Goal: Task Accomplishment & Management: Use online tool/utility

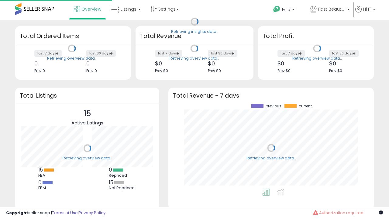
scroll to position [85, 193]
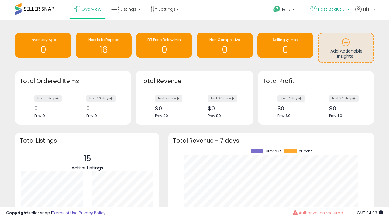
click at [330, 10] on span "Fast Beauty ([GEOGRAPHIC_DATA])" at bounding box center [331, 9] width 27 height 6
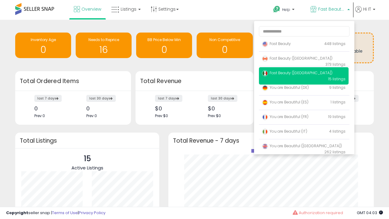
click at [304, 59] on span "Fast Beauty ([GEOGRAPHIC_DATA])" at bounding box center [297, 58] width 71 height 5
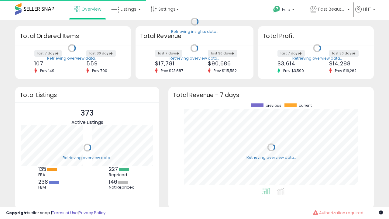
scroll to position [85, 193]
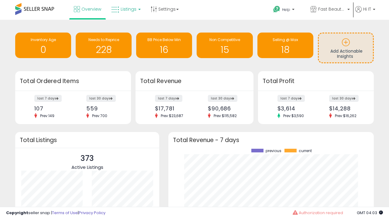
click at [125, 9] on span "Listings" at bounding box center [129, 9] width 16 height 6
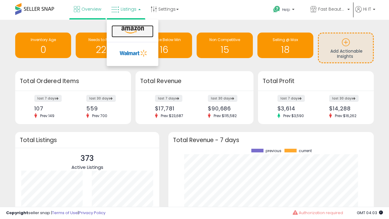
click at [132, 30] on icon at bounding box center [132, 30] width 26 height 8
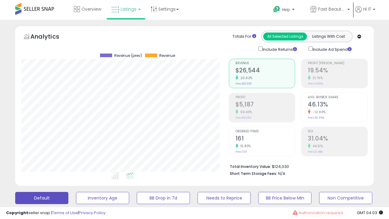
scroll to position [125, 207]
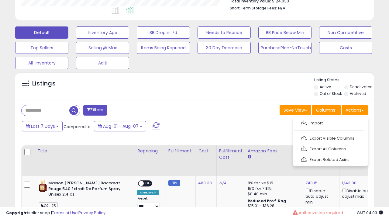
click at [304, 122] on span at bounding box center [304, 122] width 6 height 5
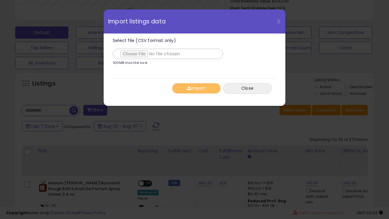
type input "**********"
click at [196, 88] on button "Import" at bounding box center [196, 88] width 49 height 11
